Goal: Information Seeking & Learning: Find specific page/section

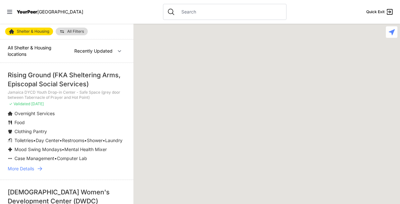
select select "recentlyUpdated"
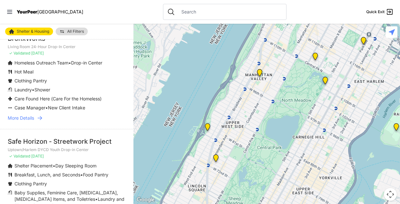
scroll to position [932, 0]
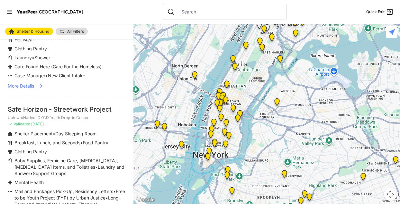
drag, startPoint x: 270, startPoint y: 162, endPoint x: 262, endPoint y: 77, distance: 85.5
click at [262, 77] on div at bounding box center [266, 114] width 266 height 181
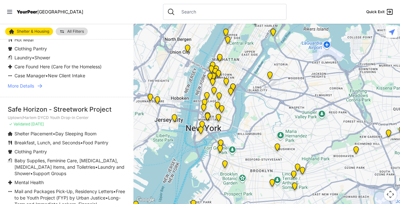
click at [269, 75] on img "Queens - Main Office" at bounding box center [269, 76] width 13 height 15
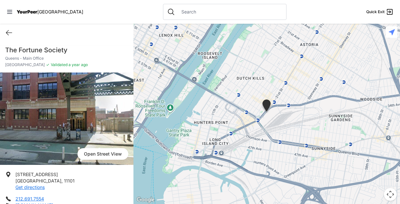
click at [164, 148] on div at bounding box center [266, 114] width 266 height 181
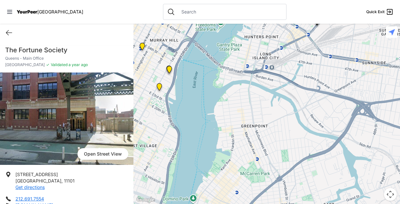
drag, startPoint x: 221, startPoint y: 143, endPoint x: 270, endPoint y: 56, distance: 99.7
click at [271, 56] on div at bounding box center [266, 114] width 266 height 181
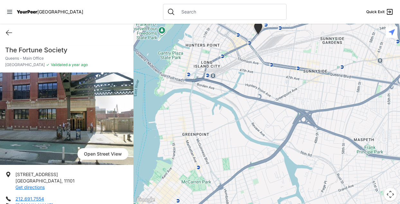
drag, startPoint x: 236, startPoint y: 148, endPoint x: 177, endPoint y: 158, distance: 59.4
click at [177, 159] on div at bounding box center [266, 114] width 266 height 181
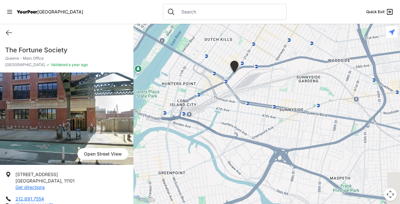
drag, startPoint x: 202, startPoint y: 126, endPoint x: 187, endPoint y: 150, distance: 28.6
click at [187, 150] on div at bounding box center [266, 114] width 266 height 181
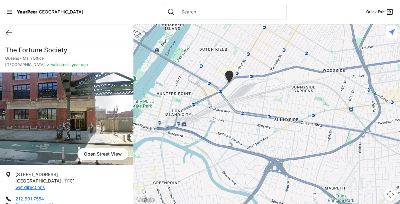
click at [229, 74] on img "Queens - Main Office" at bounding box center [229, 78] width 16 height 20
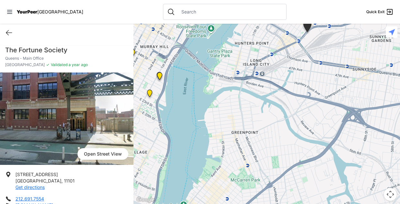
drag, startPoint x: 227, startPoint y: 103, endPoint x: 285, endPoint y: 61, distance: 72.3
click at [285, 61] on div at bounding box center [266, 114] width 266 height 181
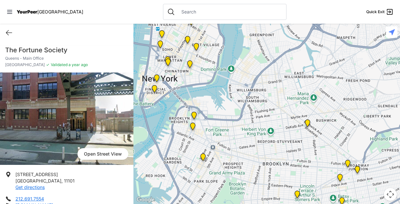
drag, startPoint x: 288, startPoint y: 130, endPoint x: 279, endPoint y: 76, distance: 54.7
click at [286, 70] on div at bounding box center [266, 114] width 266 height 181
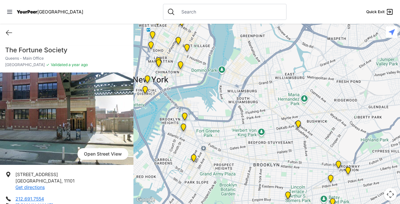
drag, startPoint x: 241, startPoint y: 138, endPoint x: 232, endPoint y: 139, distance: 9.3
click at [232, 139] on div at bounding box center [266, 114] width 266 height 181
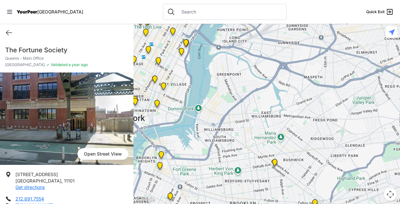
drag, startPoint x: 282, startPoint y: 89, endPoint x: 257, endPoint y: 131, distance: 48.1
click at [257, 131] on div at bounding box center [266, 114] width 266 height 181
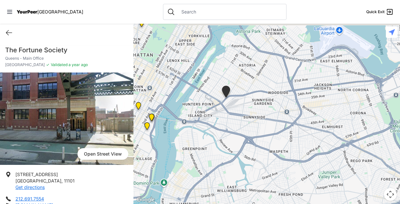
drag, startPoint x: 280, startPoint y: 96, endPoint x: 251, endPoint y: 139, distance: 52.1
click at [245, 171] on div at bounding box center [266, 114] width 266 height 181
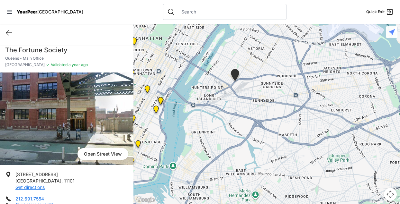
drag, startPoint x: 279, startPoint y: 80, endPoint x: 305, endPoint y: 33, distance: 53.5
click at [312, 25] on div at bounding box center [266, 114] width 266 height 181
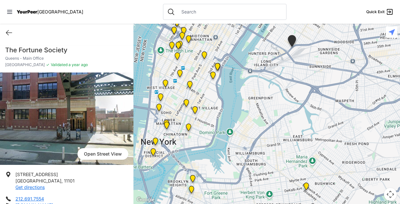
drag, startPoint x: 253, startPoint y: 141, endPoint x: 277, endPoint y: 162, distance: 31.9
click at [277, 162] on div at bounding box center [266, 114] width 266 height 181
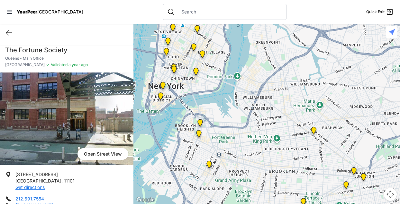
drag, startPoint x: 283, startPoint y: 144, endPoint x: 291, endPoint y: 85, distance: 59.9
click at [291, 85] on div at bounding box center [266, 114] width 266 height 181
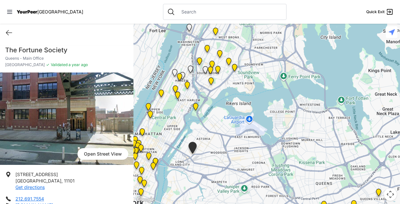
drag, startPoint x: 318, startPoint y: 49, endPoint x: 237, endPoint y: 165, distance: 140.9
click at [237, 165] on div at bounding box center [266, 114] width 266 height 181
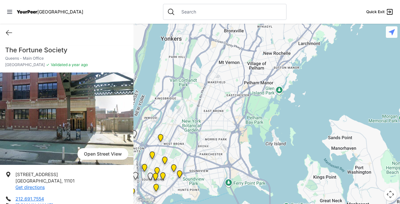
drag, startPoint x: 315, startPoint y: 80, endPoint x: 256, endPoint y: 178, distance: 114.4
click at [257, 187] on div at bounding box center [266, 114] width 266 height 181
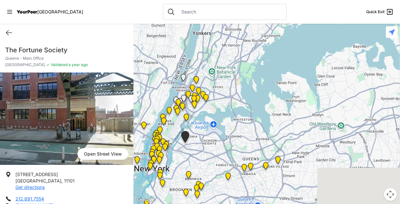
drag, startPoint x: 308, startPoint y: 167, endPoint x: 296, endPoint y: 71, distance: 97.2
click at [296, 72] on div at bounding box center [266, 114] width 266 height 181
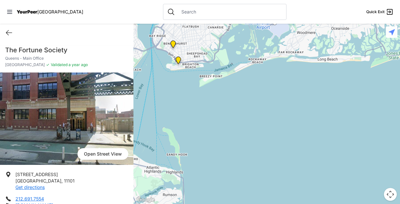
drag, startPoint x: 295, startPoint y: 168, endPoint x: 315, endPoint y: 65, distance: 105.6
click at [319, 60] on div at bounding box center [266, 114] width 266 height 181
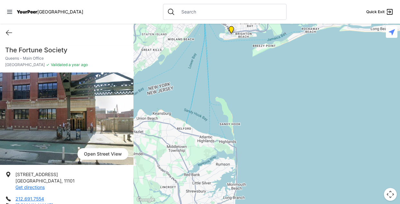
drag, startPoint x: 267, startPoint y: 112, endPoint x: 322, endPoint y: 80, distance: 63.5
click at [322, 80] on div at bounding box center [266, 114] width 266 height 181
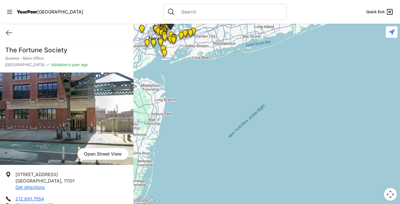
drag, startPoint x: 361, startPoint y: 113, endPoint x: 237, endPoint y: 96, distance: 125.3
click at [237, 96] on div at bounding box center [266, 114] width 266 height 181
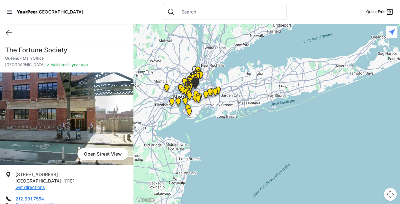
drag, startPoint x: 229, startPoint y: 79, endPoint x: 254, endPoint y: 140, distance: 65.3
click at [254, 140] on div at bounding box center [266, 114] width 266 height 181
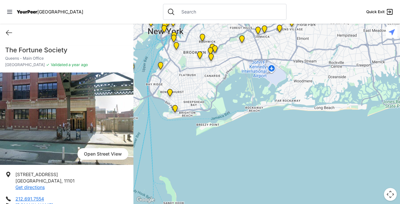
drag, startPoint x: 179, startPoint y: 90, endPoint x: 332, endPoint y: 108, distance: 153.8
click at [332, 108] on div at bounding box center [266, 114] width 266 height 181
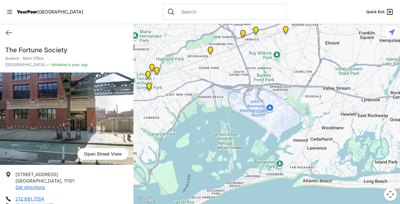
drag, startPoint x: 255, startPoint y: 67, endPoint x: 249, endPoint y: 125, distance: 57.4
click at [249, 125] on div at bounding box center [266, 114] width 266 height 181
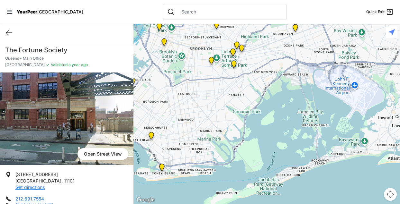
drag, startPoint x: 221, startPoint y: 136, endPoint x: 307, endPoint y: 112, distance: 89.5
click at [307, 112] on div at bounding box center [266, 114] width 266 height 181
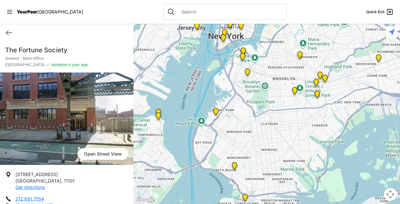
drag, startPoint x: 227, startPoint y: 106, endPoint x: 308, endPoint y: 140, distance: 88.4
click at [309, 140] on div at bounding box center [266, 114] width 266 height 181
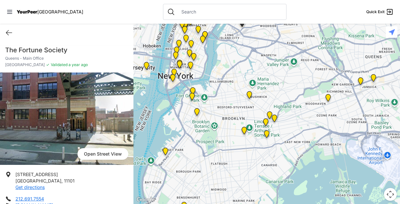
drag, startPoint x: 321, startPoint y: 86, endPoint x: 273, endPoint y: 121, distance: 59.3
click at [273, 121] on img "HELP Women's Shelter and Intake Center" at bounding box center [274, 119] width 13 height 15
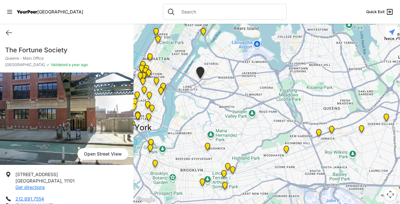
drag, startPoint x: 293, startPoint y: 89, endPoint x: 250, endPoint y: 141, distance: 67.4
click at [250, 141] on div at bounding box center [266, 114] width 266 height 181
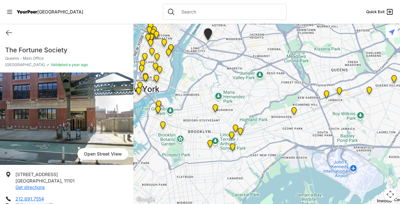
drag, startPoint x: 228, startPoint y: 139, endPoint x: 235, endPoint y: 99, distance: 41.1
click at [235, 99] on div at bounding box center [266, 114] width 266 height 181
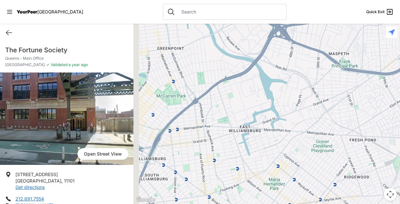
drag, startPoint x: 193, startPoint y: 54, endPoint x: 315, endPoint y: 78, distance: 123.9
click at [315, 78] on div at bounding box center [266, 114] width 266 height 181
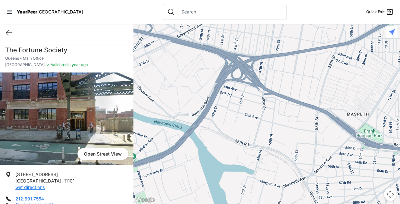
drag, startPoint x: 247, startPoint y: 53, endPoint x: 228, endPoint y: 142, distance: 91.5
click at [227, 143] on div at bounding box center [266, 114] width 266 height 181
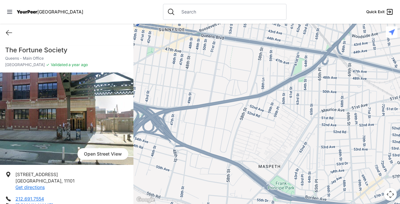
drag, startPoint x: 268, startPoint y: 78, endPoint x: 176, endPoint y: 133, distance: 107.1
click at [176, 133] on div at bounding box center [266, 114] width 266 height 181
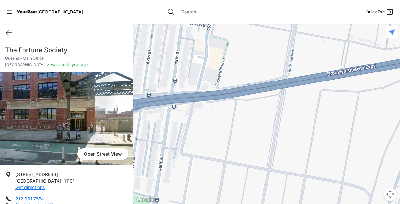
drag, startPoint x: 237, startPoint y: 74, endPoint x: 209, endPoint y: 132, distance: 64.4
click at [209, 132] on div at bounding box center [266, 114] width 266 height 181
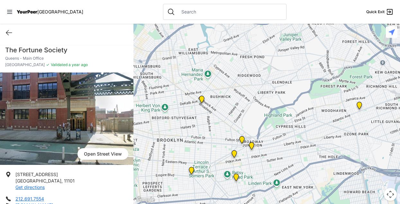
drag, startPoint x: 221, startPoint y: 158, endPoint x: 233, endPoint y: 30, distance: 128.4
click at [233, 30] on div at bounding box center [266, 114] width 266 height 181
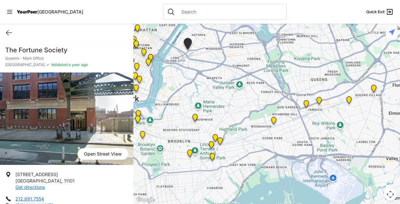
drag, startPoint x: 315, startPoint y: 70, endPoint x: 292, endPoint y: 121, distance: 56.3
click at [292, 121] on div at bounding box center [266, 114] width 266 height 181
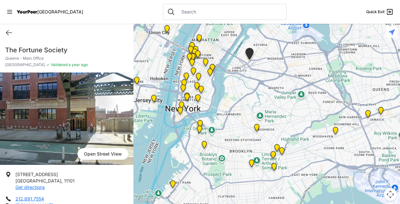
drag, startPoint x: 198, startPoint y: 76, endPoint x: 250, endPoint y: 86, distance: 53.0
click at [250, 86] on div at bounding box center [266, 114] width 266 height 181
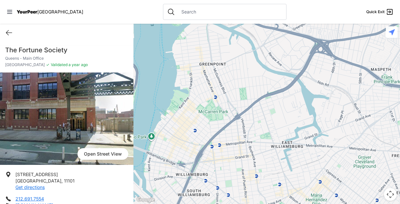
drag, startPoint x: 236, startPoint y: 108, endPoint x: 241, endPoint y: 49, distance: 59.0
click at [243, 40] on div at bounding box center [266, 114] width 266 height 181
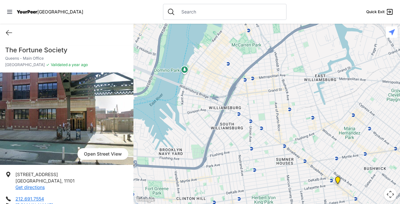
drag, startPoint x: 219, startPoint y: 119, endPoint x: 238, endPoint y: 84, distance: 39.7
click at [247, 63] on div at bounding box center [266, 114] width 266 height 181
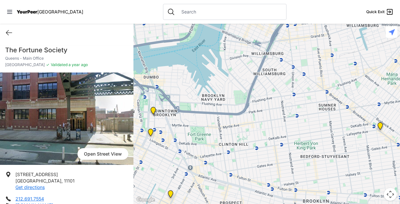
drag, startPoint x: 226, startPoint y: 126, endPoint x: 271, endPoint y: 68, distance: 73.3
click at [271, 68] on div at bounding box center [266, 114] width 266 height 181
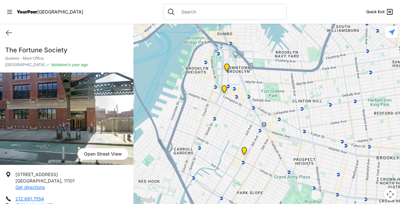
drag, startPoint x: 240, startPoint y: 97, endPoint x: 304, endPoint y: 63, distance: 71.9
click at [304, 63] on div at bounding box center [266, 114] width 266 height 181
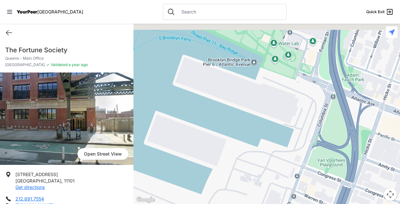
drag, startPoint x: 223, startPoint y: 68, endPoint x: 277, endPoint y: 106, distance: 66.2
click at [277, 106] on div at bounding box center [266, 114] width 266 height 181
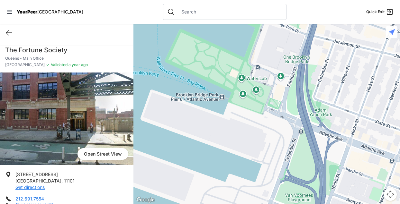
drag, startPoint x: 248, startPoint y: 87, endPoint x: 224, endPoint y: 132, distance: 50.8
click at [224, 132] on div at bounding box center [266, 114] width 266 height 181
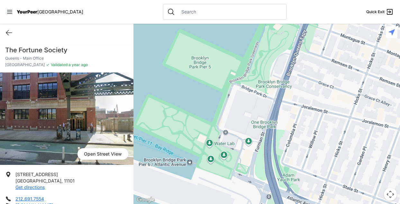
drag, startPoint x: 270, startPoint y: 72, endPoint x: 238, endPoint y: 137, distance: 72.7
click at [238, 137] on div at bounding box center [266, 114] width 266 height 181
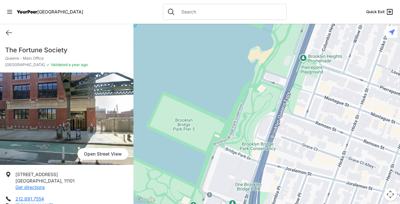
drag, startPoint x: 248, startPoint y: 92, endPoint x: 231, endPoint y: 155, distance: 65.7
click at [231, 155] on div at bounding box center [266, 114] width 266 height 181
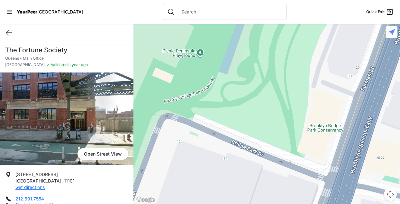
drag, startPoint x: 266, startPoint y: 86, endPoint x: 224, endPoint y: 50, distance: 54.9
click at [236, 47] on div at bounding box center [266, 114] width 266 height 181
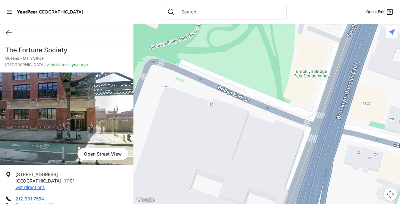
drag, startPoint x: 212, startPoint y: 153, endPoint x: 240, endPoint y: 92, distance: 67.0
click at [240, 92] on div at bounding box center [266, 114] width 266 height 181
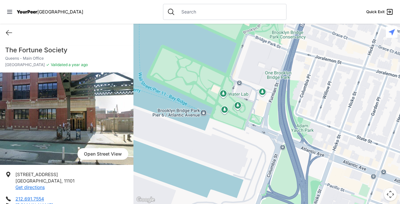
drag, startPoint x: 248, startPoint y: 125, endPoint x: 278, endPoint y: 76, distance: 57.4
click at [278, 76] on div at bounding box center [266, 114] width 266 height 181
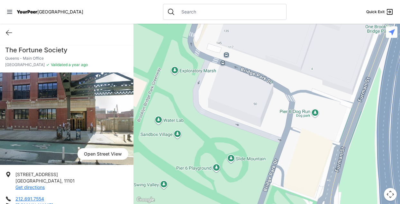
drag, startPoint x: 258, startPoint y: 80, endPoint x: 248, endPoint y: 131, distance: 51.9
click at [247, 138] on div at bounding box center [266, 114] width 266 height 181
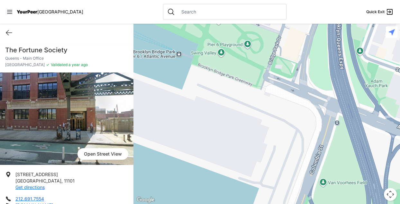
drag, startPoint x: 254, startPoint y: 140, endPoint x: 269, endPoint y: 42, distance: 98.9
click at [269, 42] on div at bounding box center [266, 114] width 266 height 181
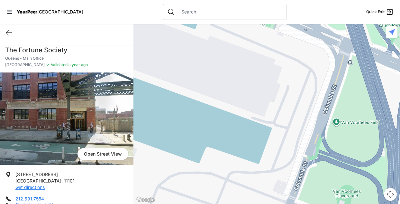
drag, startPoint x: 263, startPoint y: 118, endPoint x: 275, endPoint y: 63, distance: 56.1
click at [276, 62] on div at bounding box center [266, 114] width 266 height 181
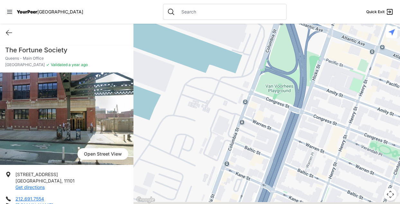
drag, startPoint x: 287, startPoint y: 97, endPoint x: 262, endPoint y: 50, distance: 53.2
click at [265, 44] on div at bounding box center [266, 114] width 266 height 181
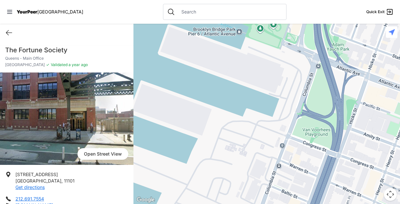
drag, startPoint x: 207, startPoint y: 122, endPoint x: 239, endPoint y: 166, distance: 54.8
click at [238, 175] on div at bounding box center [266, 114] width 266 height 181
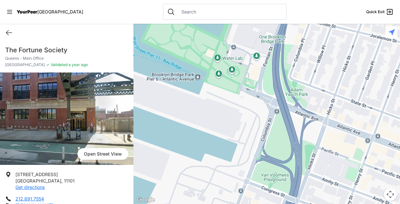
drag, startPoint x: 291, startPoint y: 92, endPoint x: 253, endPoint y: 136, distance: 57.9
click at [253, 136] on div at bounding box center [266, 114] width 266 height 181
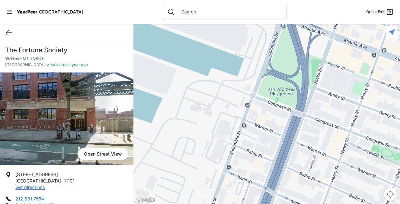
drag, startPoint x: 250, startPoint y: 147, endPoint x: 250, endPoint y: 66, distance: 80.7
click at [255, 56] on div at bounding box center [266, 114] width 266 height 181
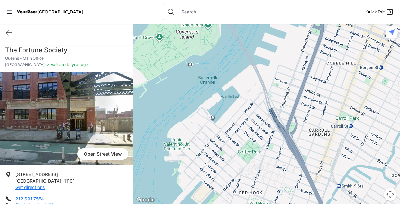
drag, startPoint x: 217, startPoint y: 114, endPoint x: 280, endPoint y: 63, distance: 81.1
click at [280, 63] on div at bounding box center [266, 114] width 266 height 181
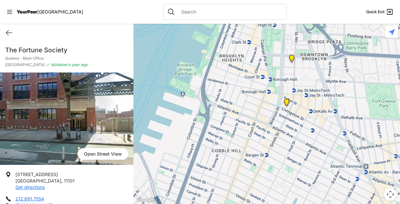
drag, startPoint x: 306, startPoint y: 86, endPoint x: 197, endPoint y: 148, distance: 124.9
click at [185, 167] on div at bounding box center [266, 114] width 266 height 181
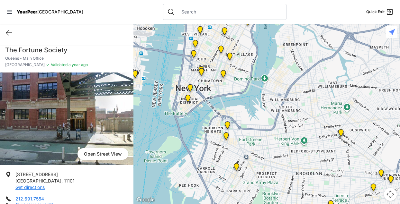
drag, startPoint x: 249, startPoint y: 110, endPoint x: 240, endPoint y: 130, distance: 21.6
click at [240, 130] on div at bounding box center [266, 114] width 266 height 181
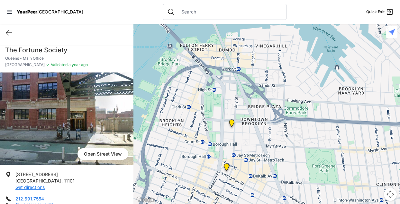
drag, startPoint x: 214, startPoint y: 128, endPoint x: 313, endPoint y: 94, distance: 104.5
click at [313, 94] on div at bounding box center [266, 114] width 266 height 181
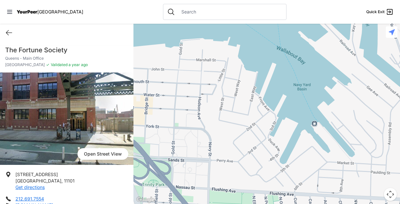
drag, startPoint x: 301, startPoint y: 75, endPoint x: 244, endPoint y: 160, distance: 102.9
click at [244, 160] on div at bounding box center [266, 114] width 266 height 181
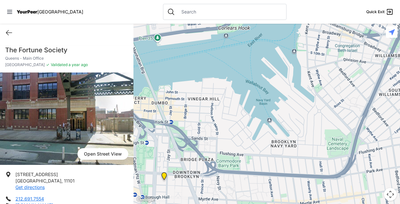
drag, startPoint x: 241, startPoint y: 157, endPoint x: 230, endPoint y: 135, distance: 25.0
click at [230, 135] on div at bounding box center [266, 114] width 266 height 181
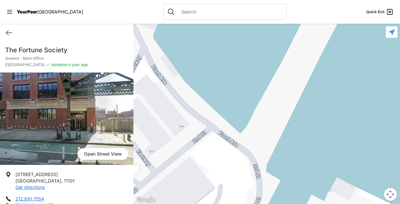
drag, startPoint x: 260, startPoint y: 76, endPoint x: 226, endPoint y: 156, distance: 86.4
click at [203, 165] on div at bounding box center [266, 114] width 266 height 181
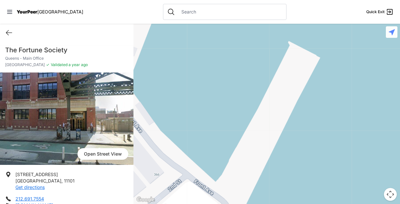
click at [239, 167] on div at bounding box center [266, 114] width 266 height 181
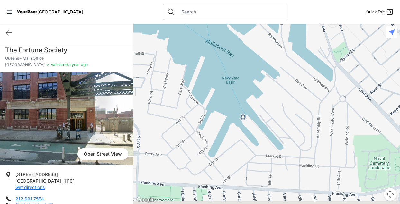
drag, startPoint x: 300, startPoint y: 175, endPoint x: 292, endPoint y: 103, distance: 73.0
click at [293, 102] on div at bounding box center [266, 114] width 266 height 181
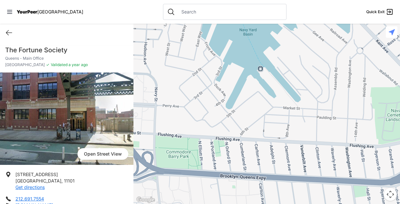
drag, startPoint x: 274, startPoint y: 167, endPoint x: 293, endPoint y: 123, distance: 48.2
click at [293, 123] on div at bounding box center [266, 114] width 266 height 181
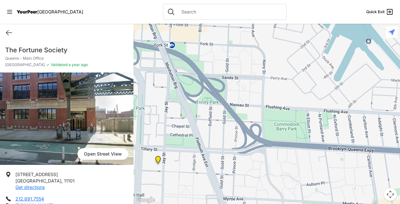
drag, startPoint x: 200, startPoint y: 140, endPoint x: 311, endPoint y: 111, distance: 115.0
click at [311, 111] on div at bounding box center [266, 114] width 266 height 181
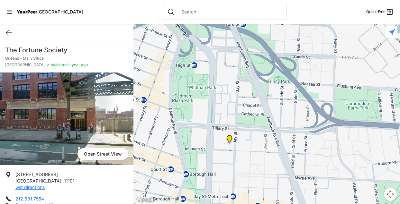
drag, startPoint x: 259, startPoint y: 124, endPoint x: 314, endPoint y: 106, distance: 57.2
click at [314, 106] on div at bounding box center [266, 114] width 266 height 181
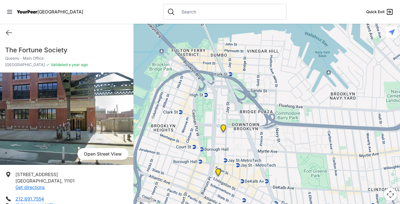
drag, startPoint x: 239, startPoint y: 108, endPoint x: 234, endPoint y: 98, distance: 11.1
click at [234, 98] on div at bounding box center [266, 114] width 266 height 181
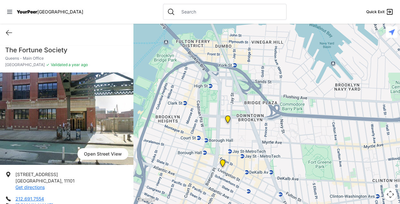
drag, startPoint x: 245, startPoint y: 154, endPoint x: 249, endPoint y: 144, distance: 11.2
click at [249, 144] on div at bounding box center [266, 114] width 266 height 181
click at [298, 130] on div at bounding box center [266, 114] width 266 height 181
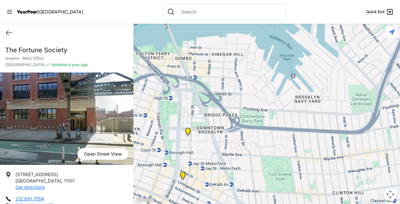
drag, startPoint x: 283, startPoint y: 87, endPoint x: 243, endPoint y: 99, distance: 42.3
click at [243, 99] on div at bounding box center [266, 114] width 266 height 181
click at [294, 75] on div at bounding box center [266, 114] width 266 height 181
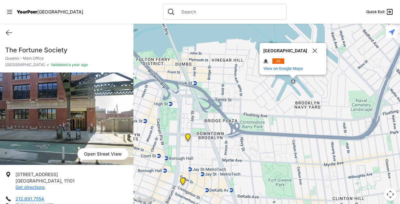
click at [312, 50] on button "Close" at bounding box center [314, 50] width 15 height 15
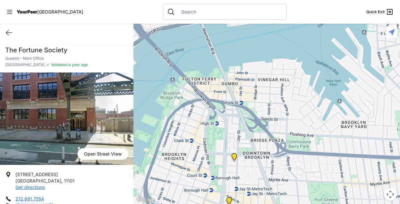
drag, startPoint x: 209, startPoint y: 122, endPoint x: 257, endPoint y: 142, distance: 51.9
click at [257, 142] on div at bounding box center [266, 114] width 266 height 181
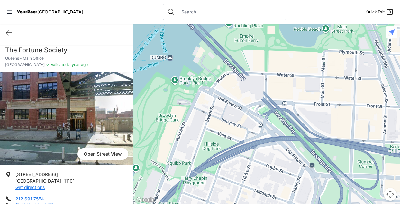
drag, startPoint x: 158, startPoint y: 69, endPoint x: 203, endPoint y: 160, distance: 100.9
click at [203, 160] on div at bounding box center [266, 114] width 266 height 181
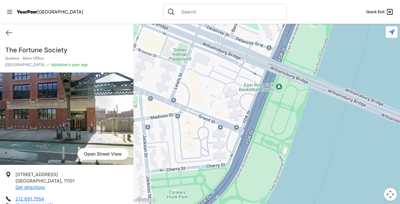
drag, startPoint x: 316, startPoint y: 103, endPoint x: 252, endPoint y: 160, distance: 85.9
click at [252, 160] on div at bounding box center [266, 114] width 266 height 181
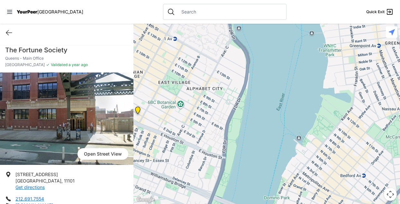
drag, startPoint x: 270, startPoint y: 78, endPoint x: 219, endPoint y: 156, distance: 92.7
click at [219, 156] on div at bounding box center [266, 114] width 266 height 181
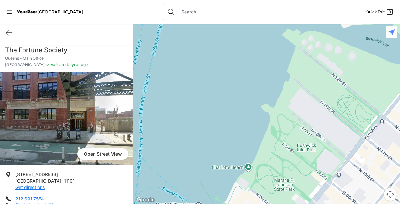
drag, startPoint x: 322, startPoint y: 107, endPoint x: 279, endPoint y: 153, distance: 62.8
click at [279, 153] on div at bounding box center [266, 114] width 266 height 181
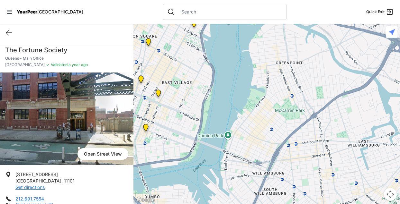
drag, startPoint x: 224, startPoint y: 182, endPoint x: 233, endPoint y: 92, distance: 90.1
click at [233, 92] on div at bounding box center [266, 114] width 266 height 181
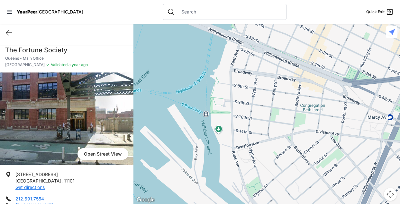
click at [205, 113] on div at bounding box center [266, 114] width 266 height 181
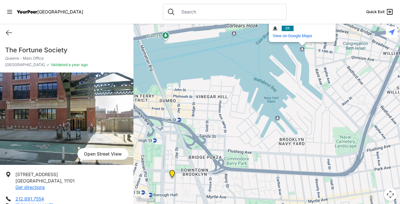
drag, startPoint x: 170, startPoint y: 157, endPoint x: 270, endPoint y: 90, distance: 119.7
click at [271, 90] on div "South Williamsburg South Williamsburg ER and more. View on Google Maps" at bounding box center [266, 114] width 266 height 181
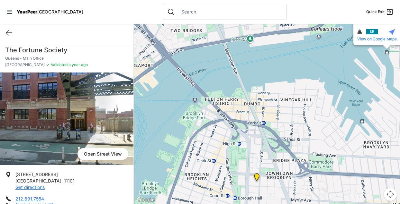
drag, startPoint x: 221, startPoint y: 103, endPoint x: 300, endPoint y: 108, distance: 78.2
click at [305, 108] on div "South Williamsburg South Williamsburg ER and more. View on Google Maps" at bounding box center [266, 114] width 266 height 181
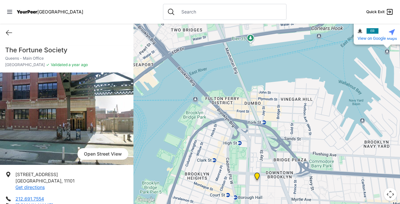
click at [195, 99] on div "South Williamsburg South Williamsburg ER and more. View on Google Maps" at bounding box center [266, 114] width 266 height 181
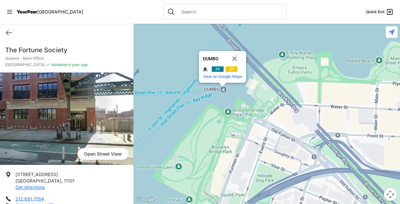
drag, startPoint x: 162, startPoint y: 108, endPoint x: 228, endPoint y: 98, distance: 66.9
click at [228, 98] on div "DUMBO DUMBO ER SB and more. View on Google Maps" at bounding box center [266, 114] width 266 height 181
click at [184, 117] on div "DUMBO DUMBO ER SB and more. View on Google Maps" at bounding box center [266, 114] width 266 height 181
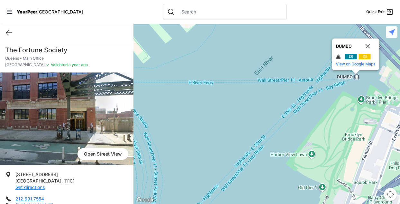
drag, startPoint x: 148, startPoint y: 113, endPoint x: 328, endPoint y: 100, distance: 180.8
click at [328, 100] on div "DUMBO DUMBO ER SB and more. View on Google Maps" at bounding box center [266, 114] width 266 height 181
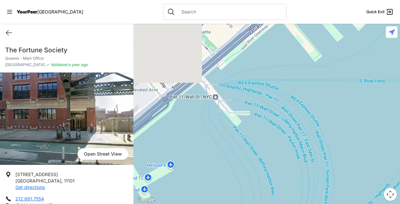
drag, startPoint x: 240, startPoint y: 112, endPoint x: 365, endPoint y: 108, distance: 124.7
click at [365, 108] on div "DUMBO DUMBO ER SB and more. View on Google Maps" at bounding box center [266, 114] width 266 height 181
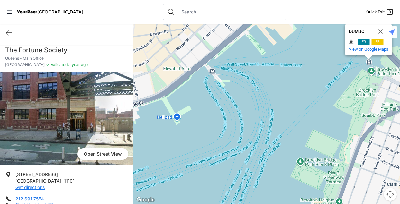
drag, startPoint x: 337, startPoint y: 103, endPoint x: 235, endPoint y: 84, distance: 103.8
click at [276, 85] on div "DUMBO DUMBO ER SB and more. View on Google Maps" at bounding box center [266, 114] width 266 height 181
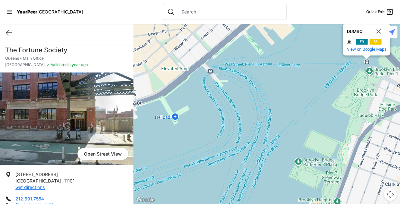
click at [210, 70] on div "DUMBO DUMBO ER SB and more. View on Google Maps" at bounding box center [266, 114] width 266 height 181
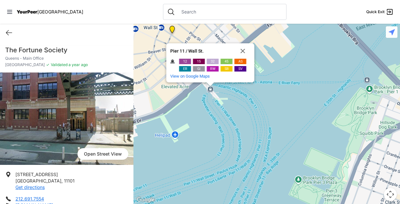
click at [227, 69] on span "SB" at bounding box center [226, 69] width 4 height 4
click at [226, 68] on span "SB" at bounding box center [226, 69] width 4 height 4
click at [279, 109] on div "Pier 11 / Wall St. Pier 11 / Wall St. 12 15 32 45 AS ER GI RW SB SV and more. V…" at bounding box center [266, 114] width 266 height 181
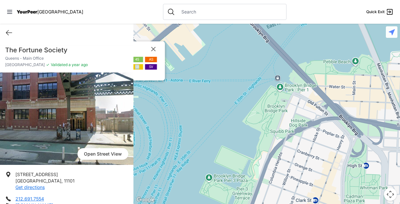
drag, startPoint x: 325, startPoint y: 122, endPoint x: 233, endPoint y: 120, distance: 92.6
click at [233, 120] on div "Pier 11 / Wall St. Pier 11 / Wall St. 12 15 32 45 AS ER GI RW SB SV and more. V…" at bounding box center [266, 114] width 266 height 181
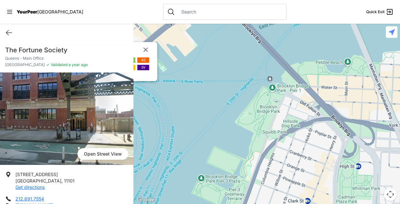
click at [273, 86] on div "Pier 11 / Wall St. Pier 11 / Wall St. 12 15 32 45 AS ER GI RW SB SV and more. V…" at bounding box center [266, 114] width 266 height 181
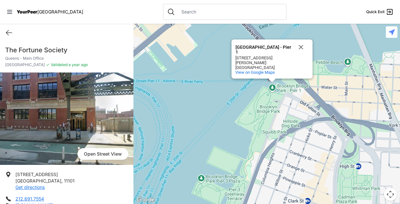
click at [273, 86] on div "Brooklyn Bridge Park - Pier 1 Pier 11 / Wall St. Brooklyn Bridge Park - Pier 1 …" at bounding box center [266, 114] width 266 height 181
click at [251, 90] on div "Brooklyn Bridge Park - Pier 1 Pier 11 / Wall St. Brooklyn Bridge Park - Pier 1 …" at bounding box center [266, 114] width 266 height 181
click at [301, 50] on button "Close" at bounding box center [300, 47] width 15 height 15
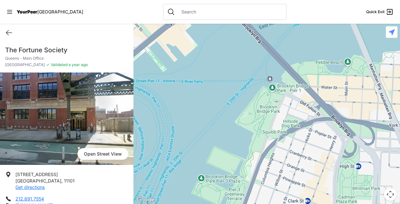
click at [270, 76] on div at bounding box center [266, 114] width 266 height 181
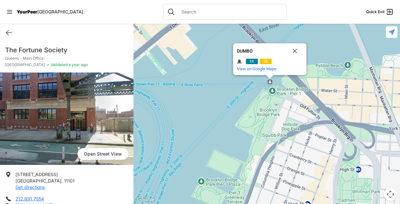
click at [249, 60] on span "ER" at bounding box center [252, 61] width 12 height 5
click at [250, 69] on span "View on Google Maps" at bounding box center [257, 69] width 40 height 5
